Goal: Learn about a topic

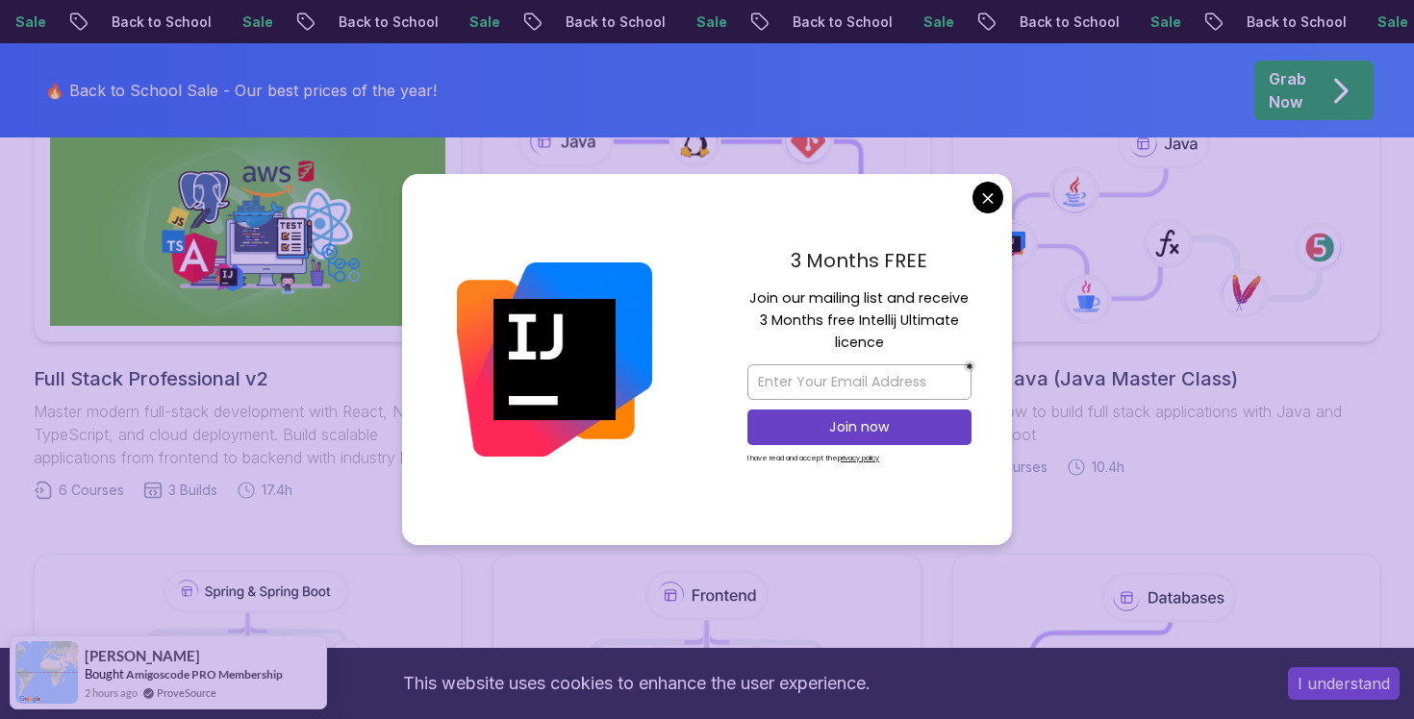
scroll to position [750, 0]
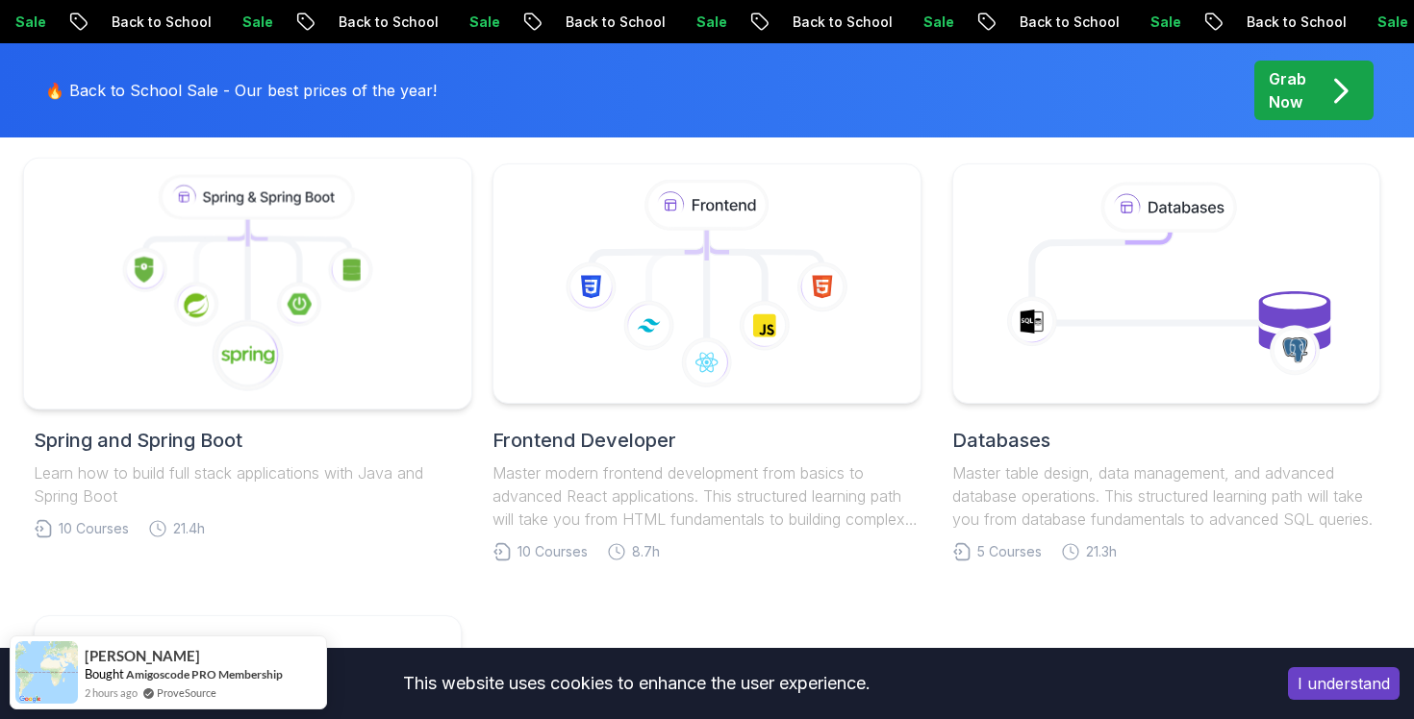
scroll to position [949, 0]
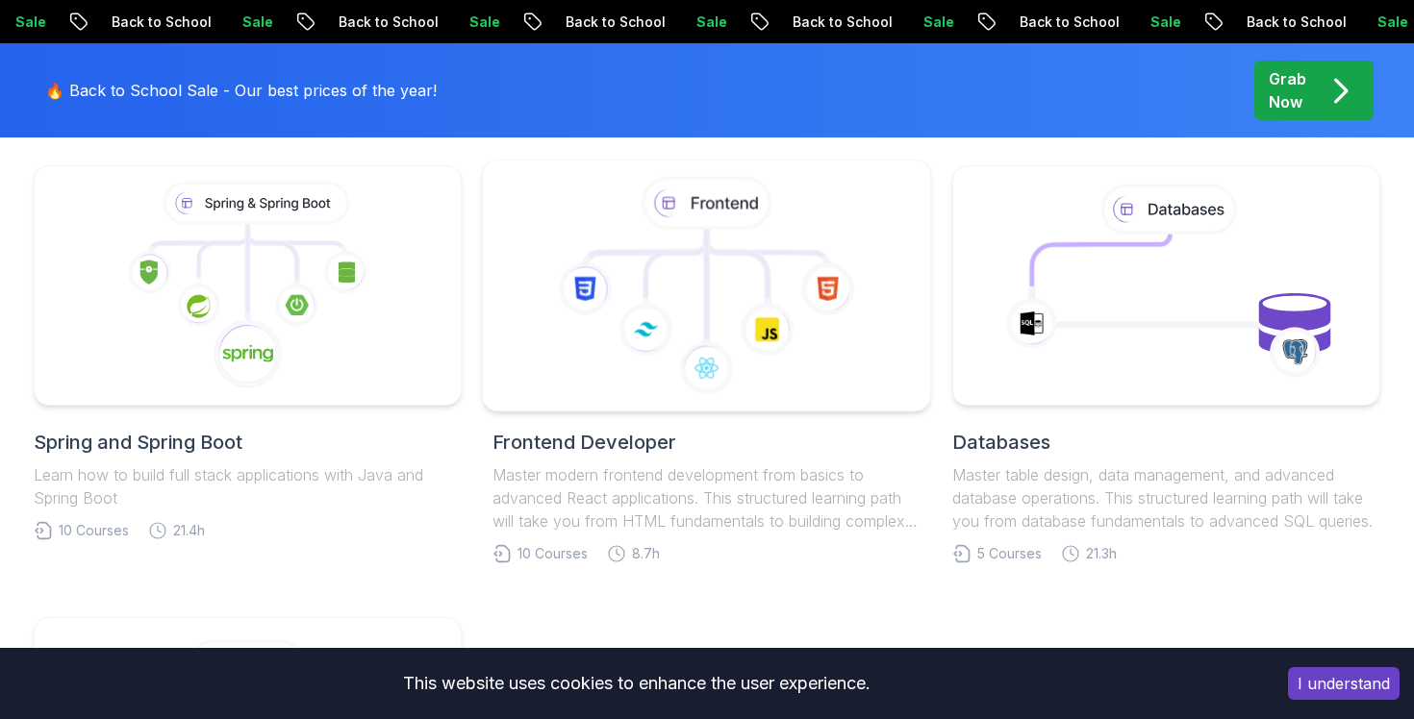
click at [663, 390] on icon at bounding box center [706, 286] width 415 height 218
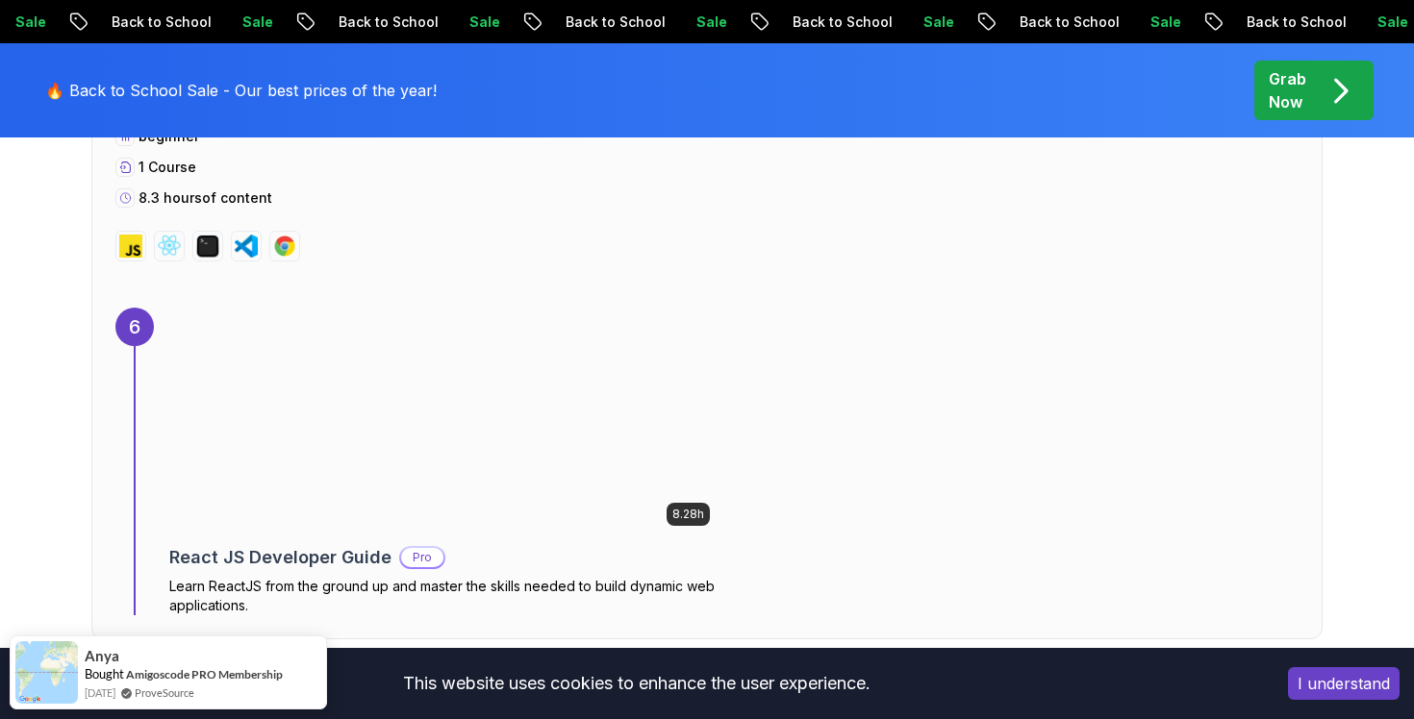
scroll to position [5149, 0]
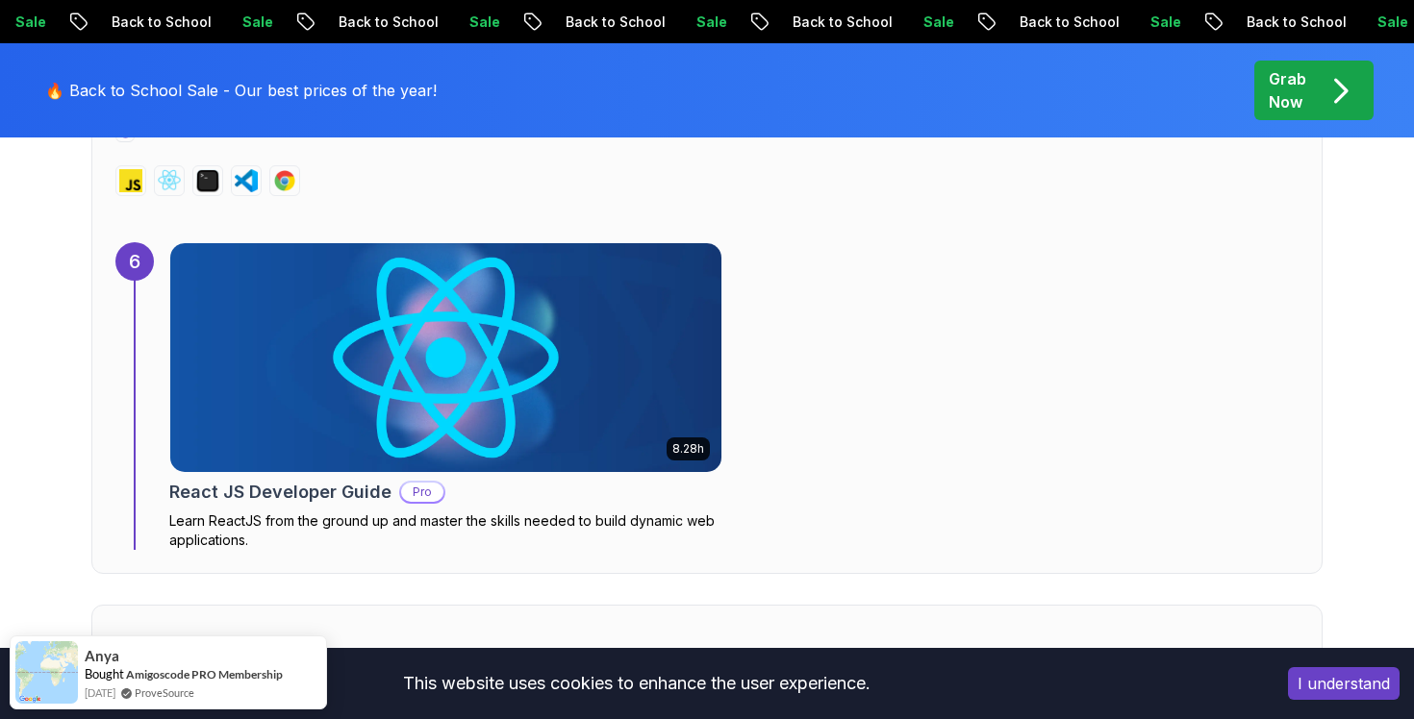
click at [519, 395] on img at bounding box center [445, 357] width 551 height 229
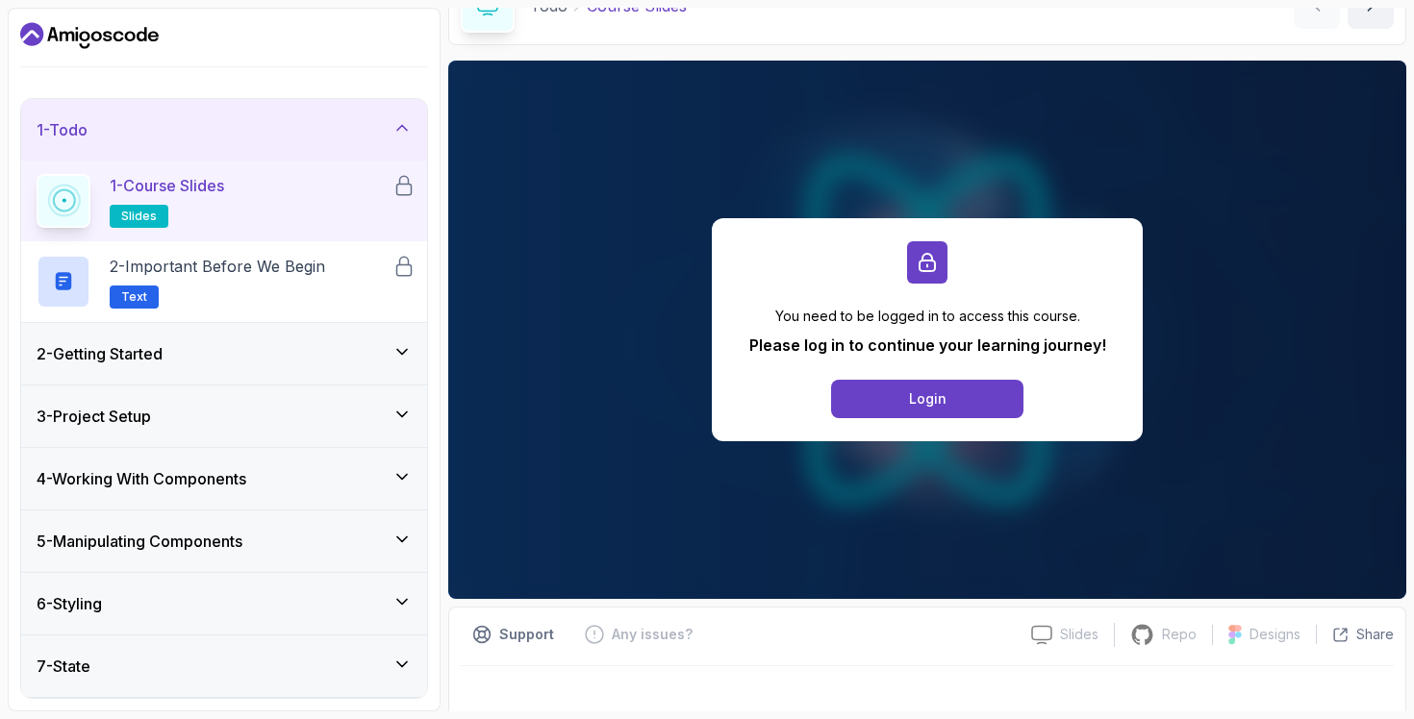
scroll to position [116, 0]
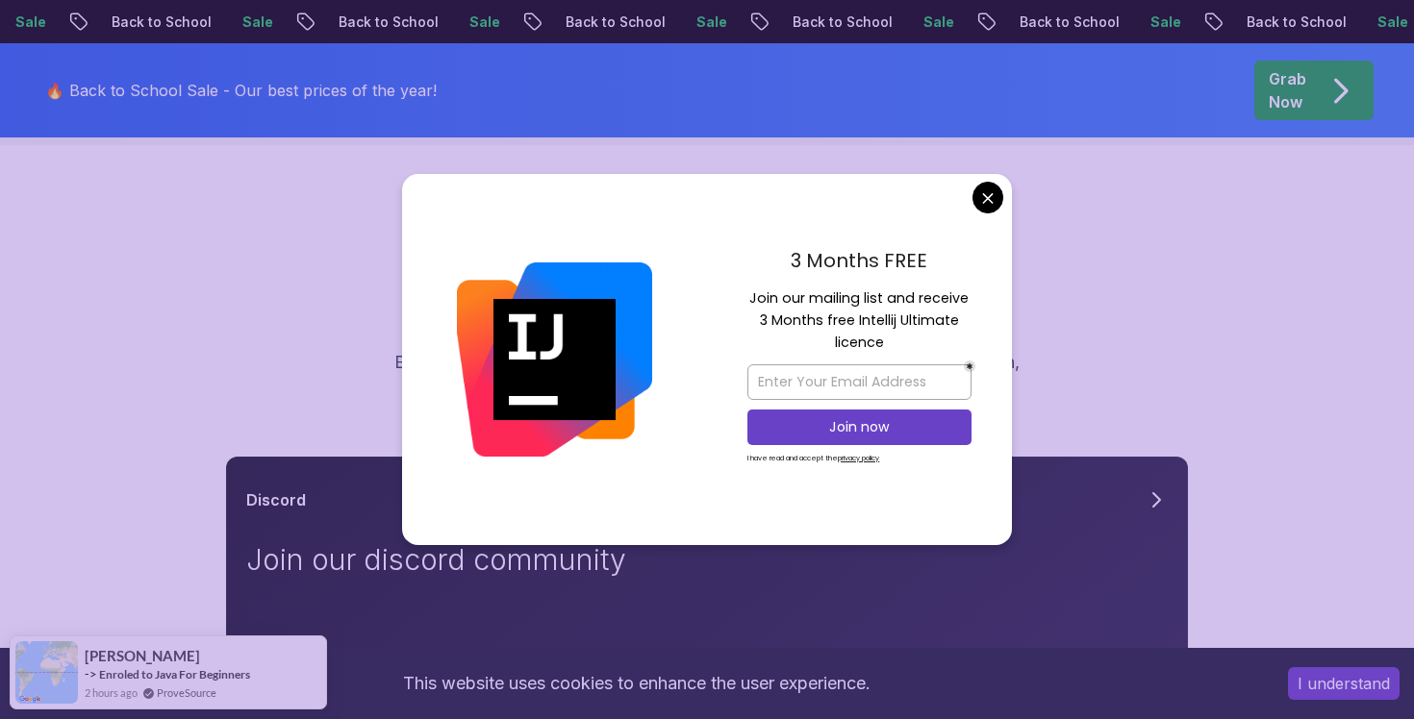
scroll to position [33, 0]
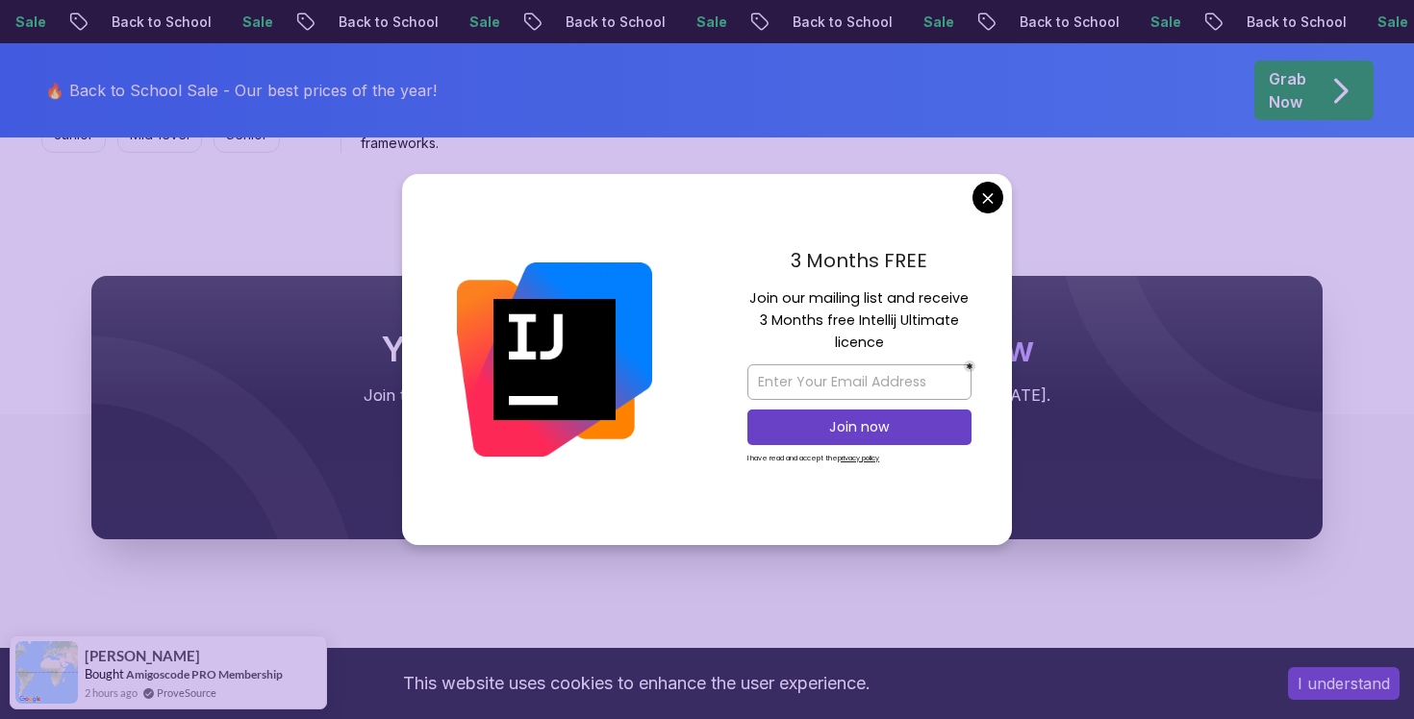
scroll to position [2107, 0]
